Goal: Transaction & Acquisition: Purchase product/service

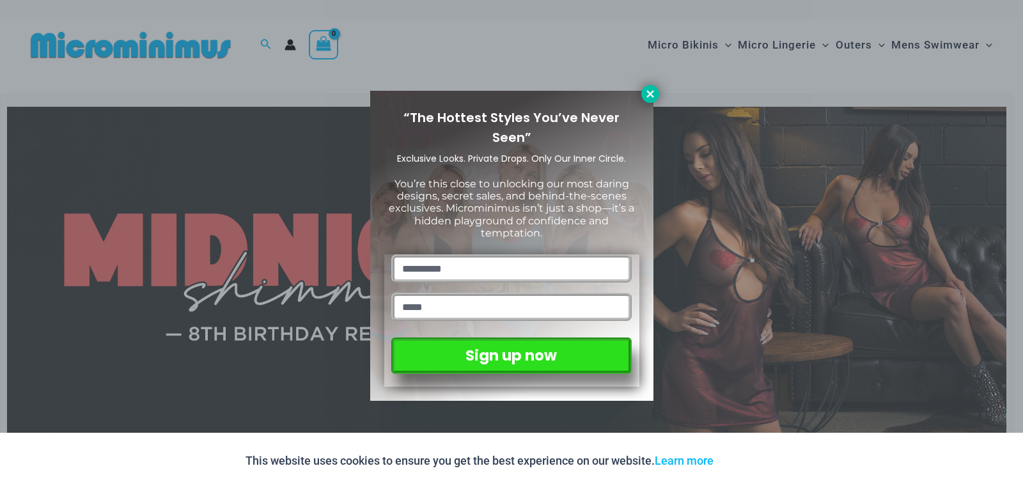
click at [653, 97] on icon at bounding box center [649, 93] width 7 height 7
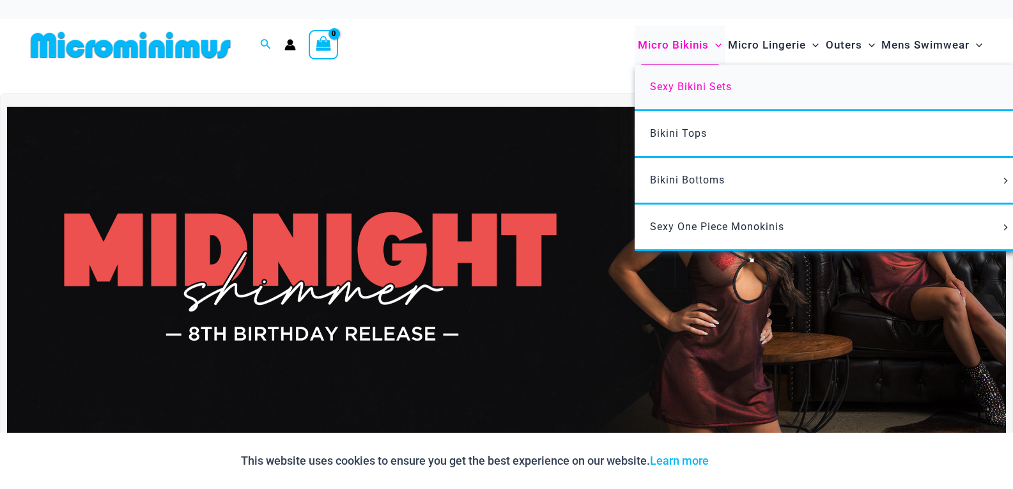
click at [670, 88] on span "Sexy Bikini Sets" at bounding box center [691, 87] width 82 height 12
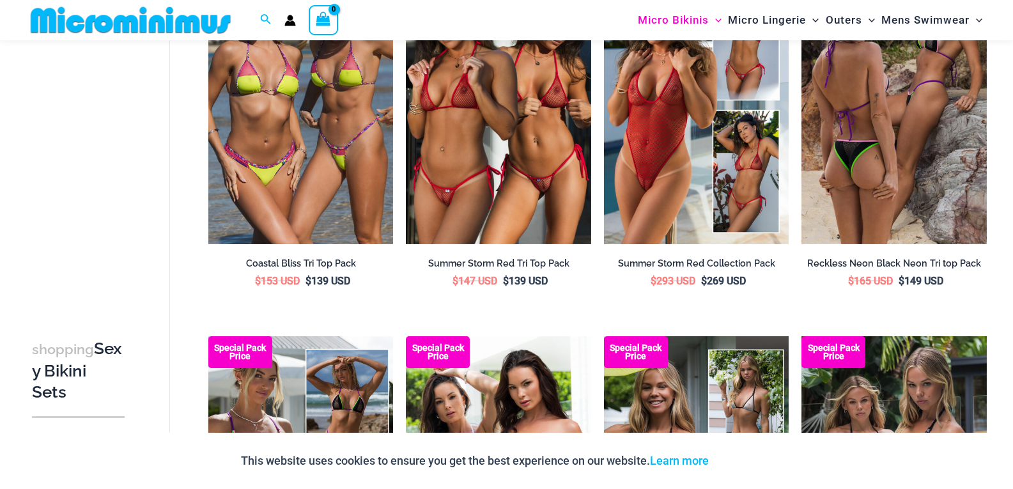
scroll to position [1403, 0]
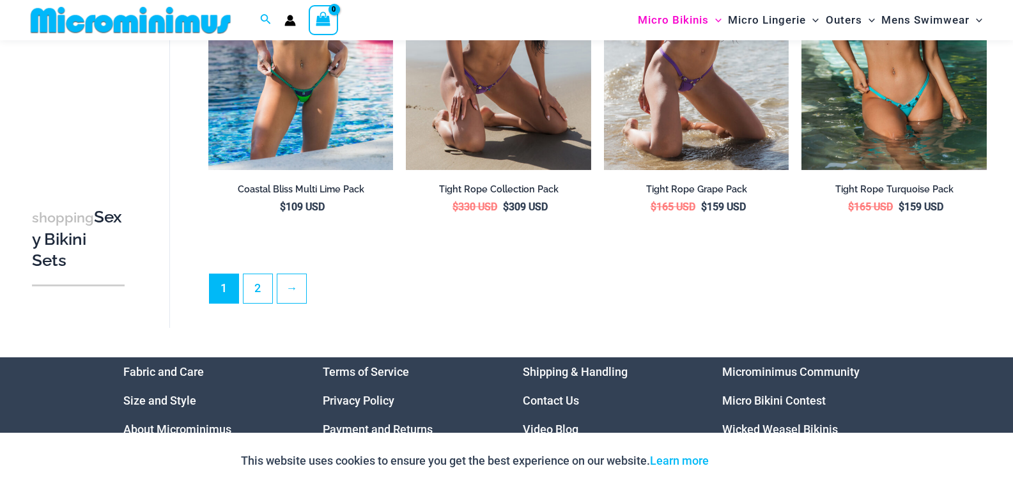
scroll to position [2894, 0]
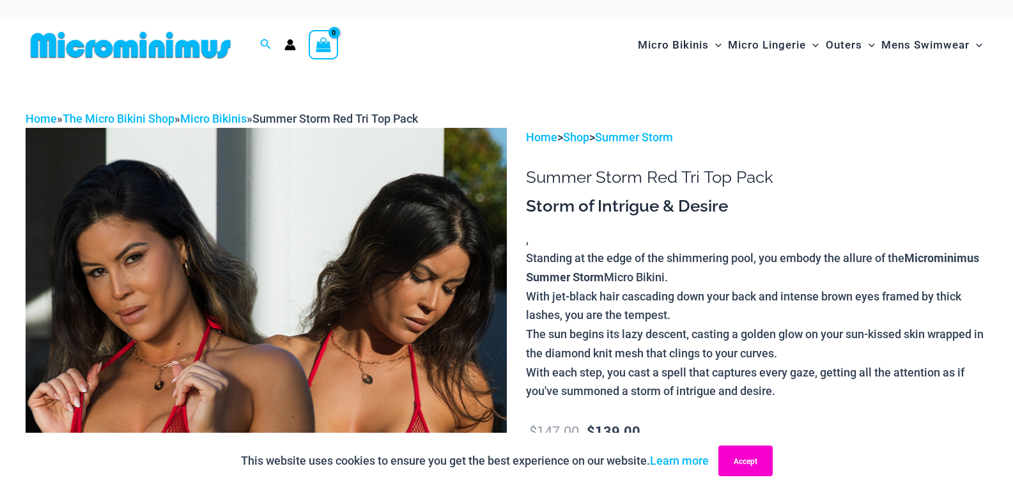
click at [744, 461] on button "Accept" at bounding box center [746, 461] width 54 height 31
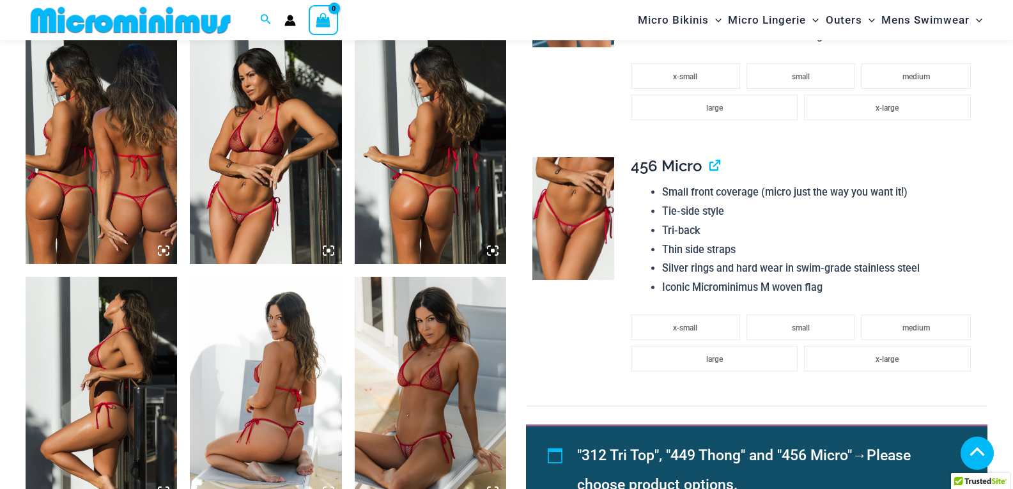
scroll to position [891, 0]
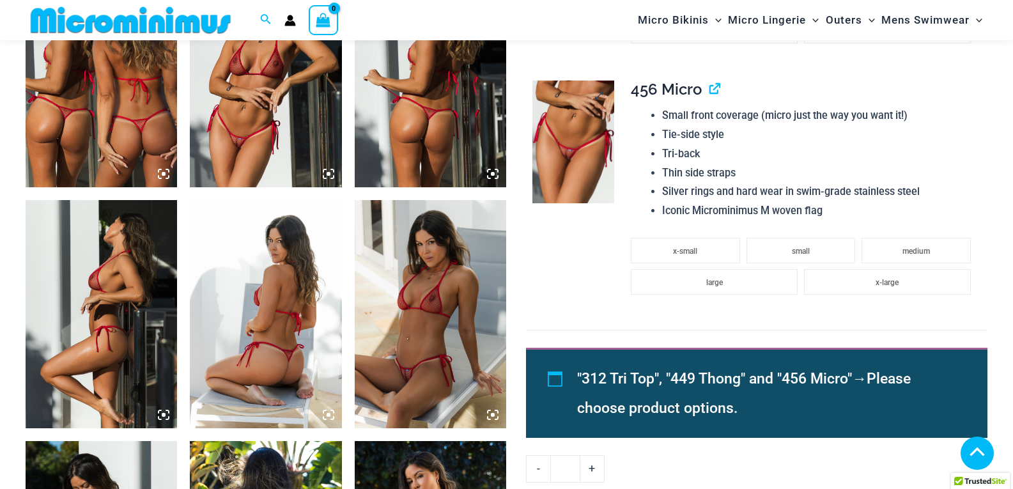
click at [579, 162] on img at bounding box center [574, 142] width 82 height 123
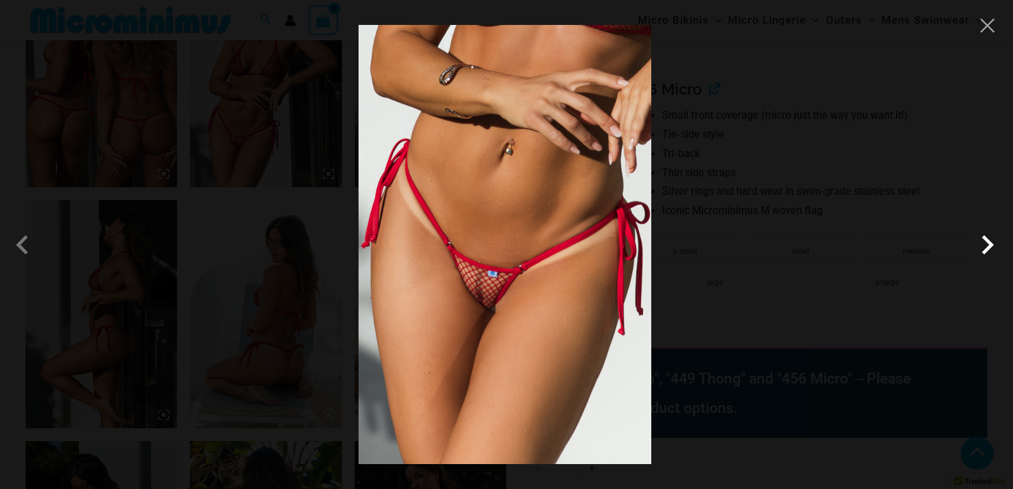
click at [985, 247] on span at bounding box center [988, 245] width 38 height 38
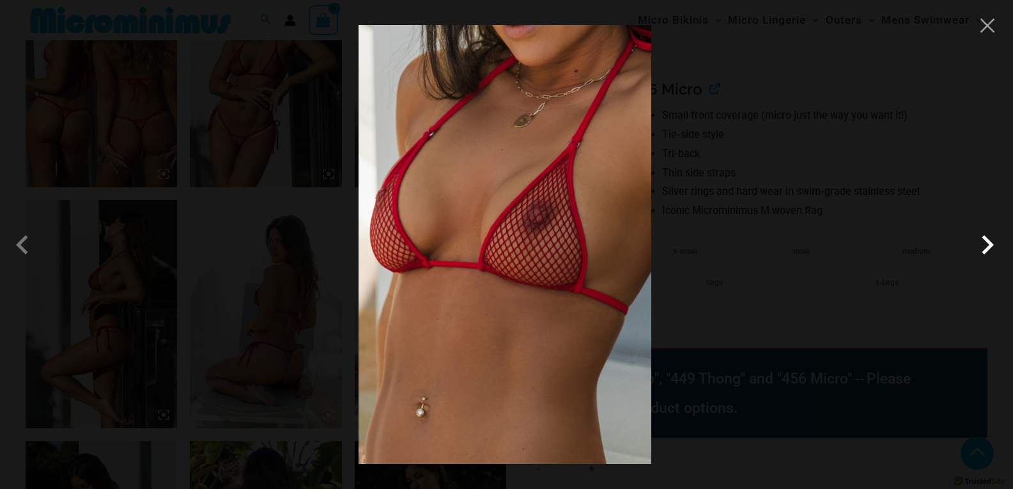
click at [985, 247] on span at bounding box center [988, 245] width 38 height 38
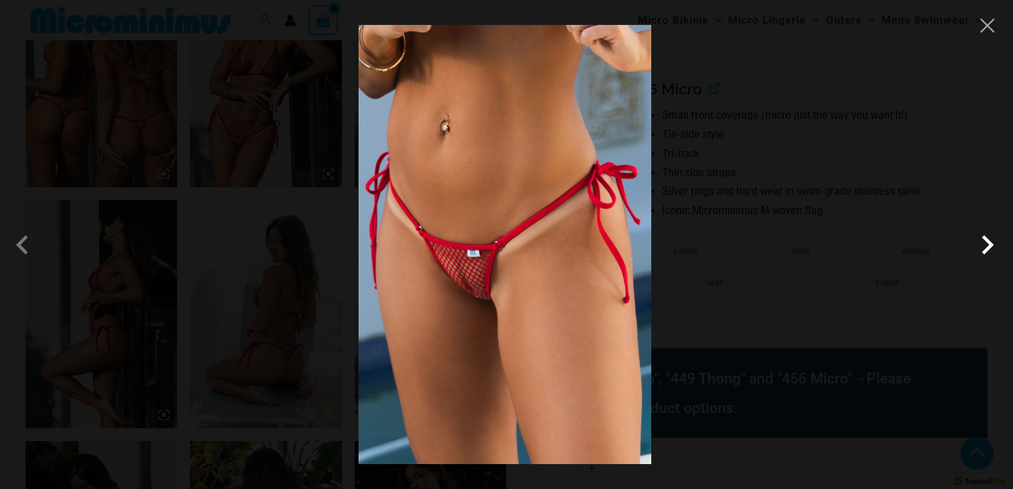
click at [985, 246] on span at bounding box center [988, 245] width 38 height 38
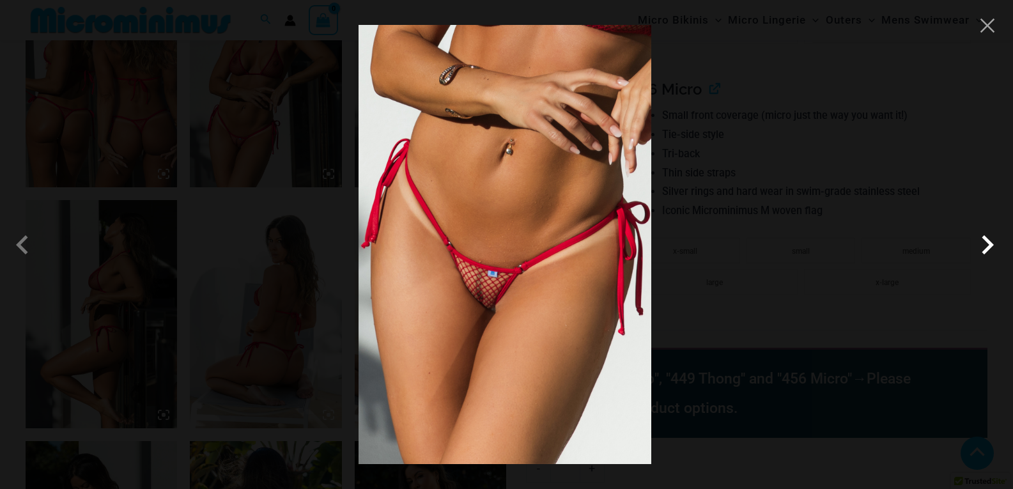
click at [985, 246] on span at bounding box center [988, 245] width 38 height 38
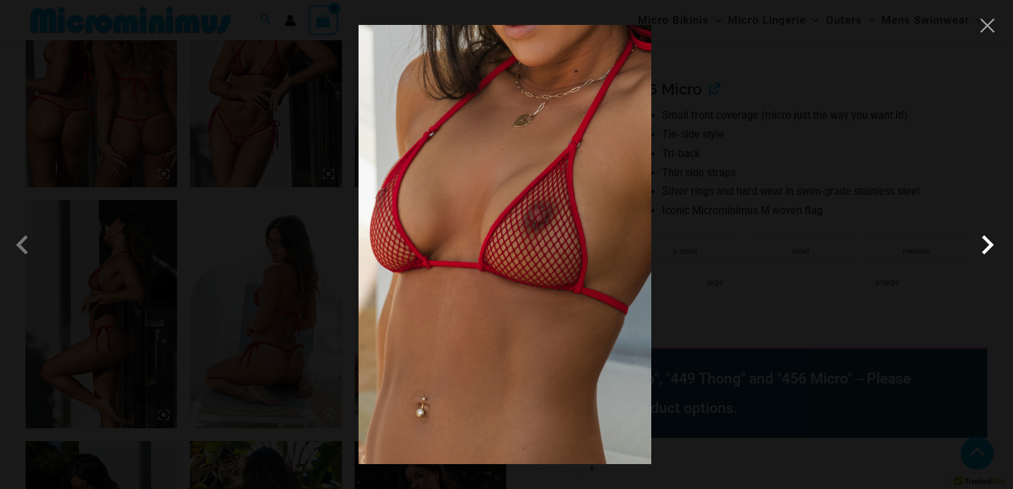
click at [985, 246] on span at bounding box center [988, 245] width 38 height 38
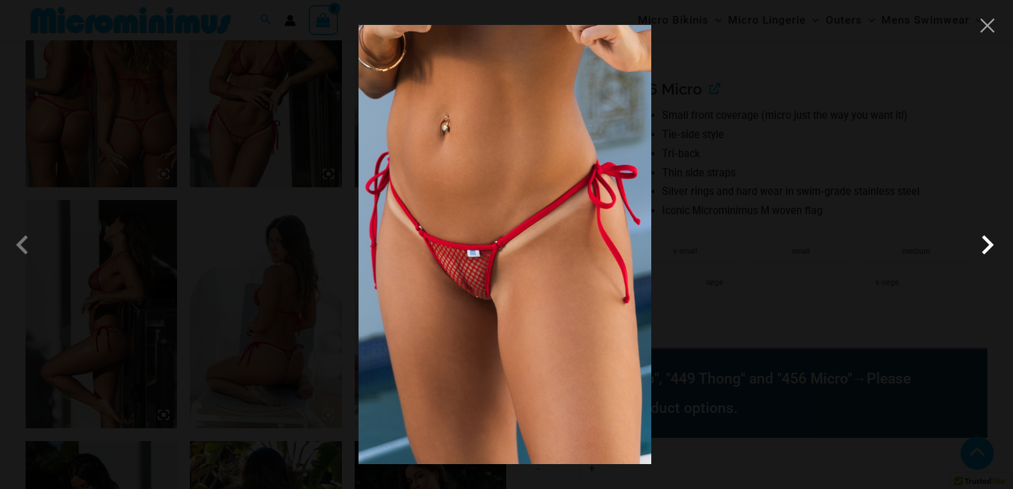
click at [985, 246] on span at bounding box center [988, 245] width 38 height 38
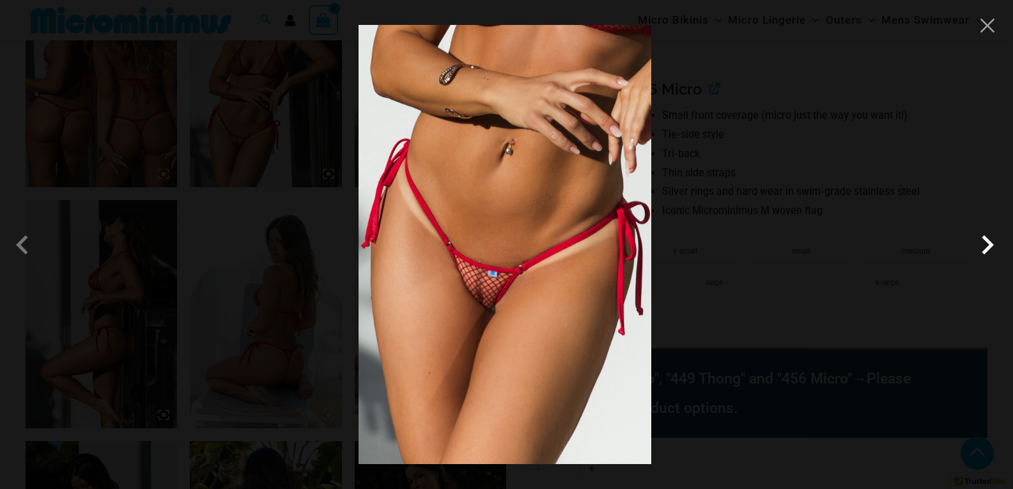
click at [985, 246] on span at bounding box center [988, 245] width 38 height 38
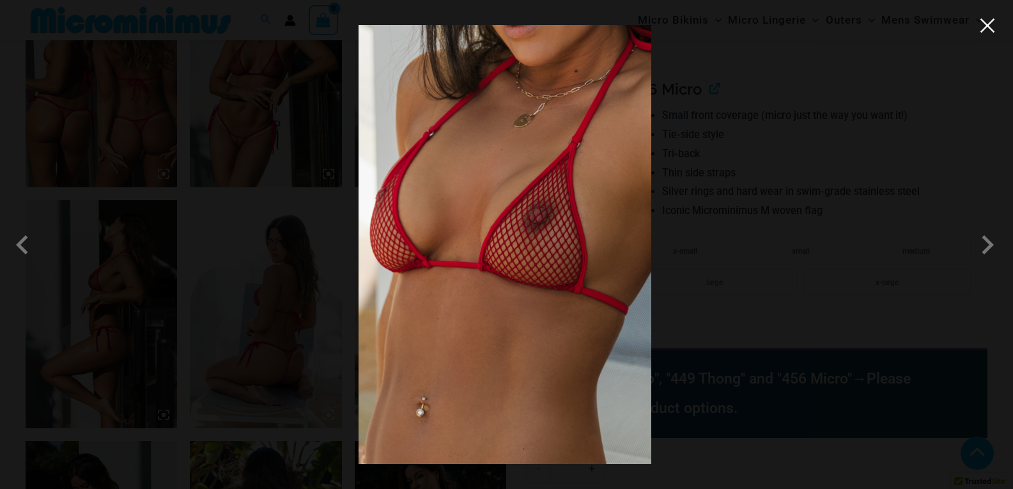
click at [990, 30] on button "Close" at bounding box center [987, 25] width 19 height 19
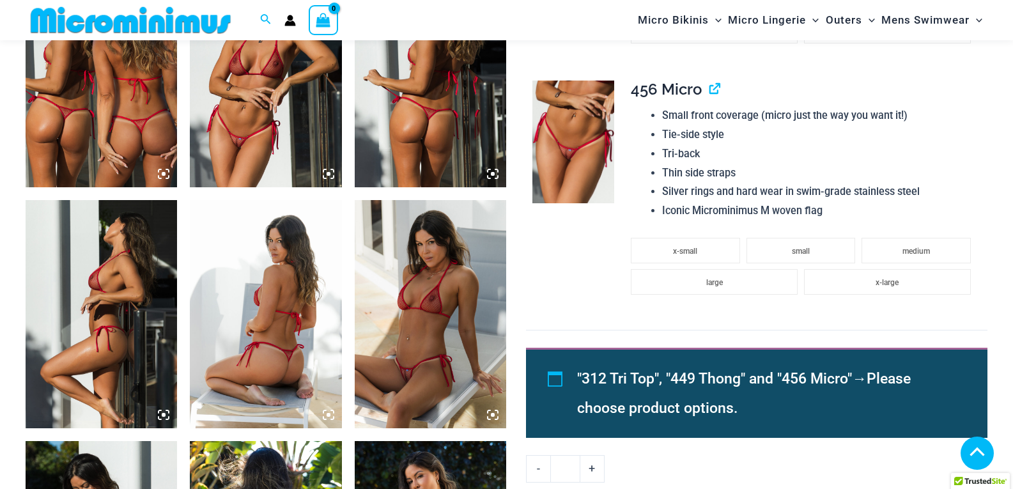
click at [270, 376] on img at bounding box center [266, 314] width 152 height 228
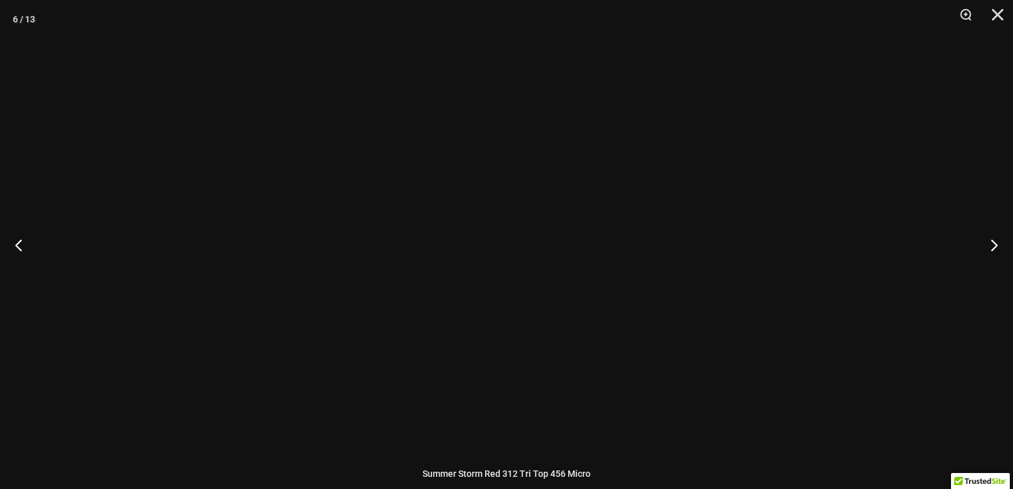
click at [304, 315] on div at bounding box center [506, 244] width 1013 height 489
